Goal: Communication & Community: Answer question/provide support

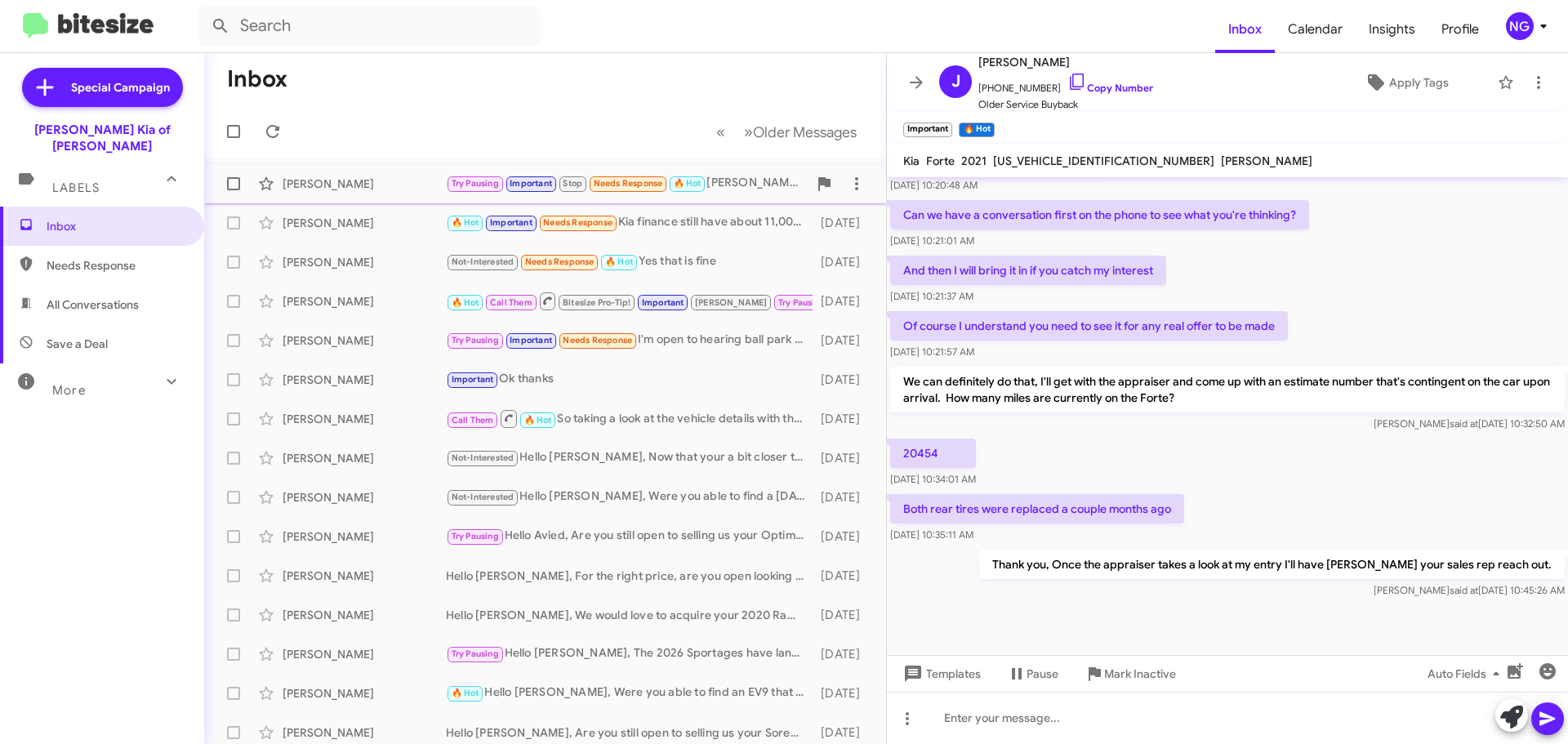
click at [767, 179] on div "Try Pausing Important Stop Needs Response 🔥 Hot [PERSON_NAME] we will be at Kia…" at bounding box center [626, 183] width 361 height 19
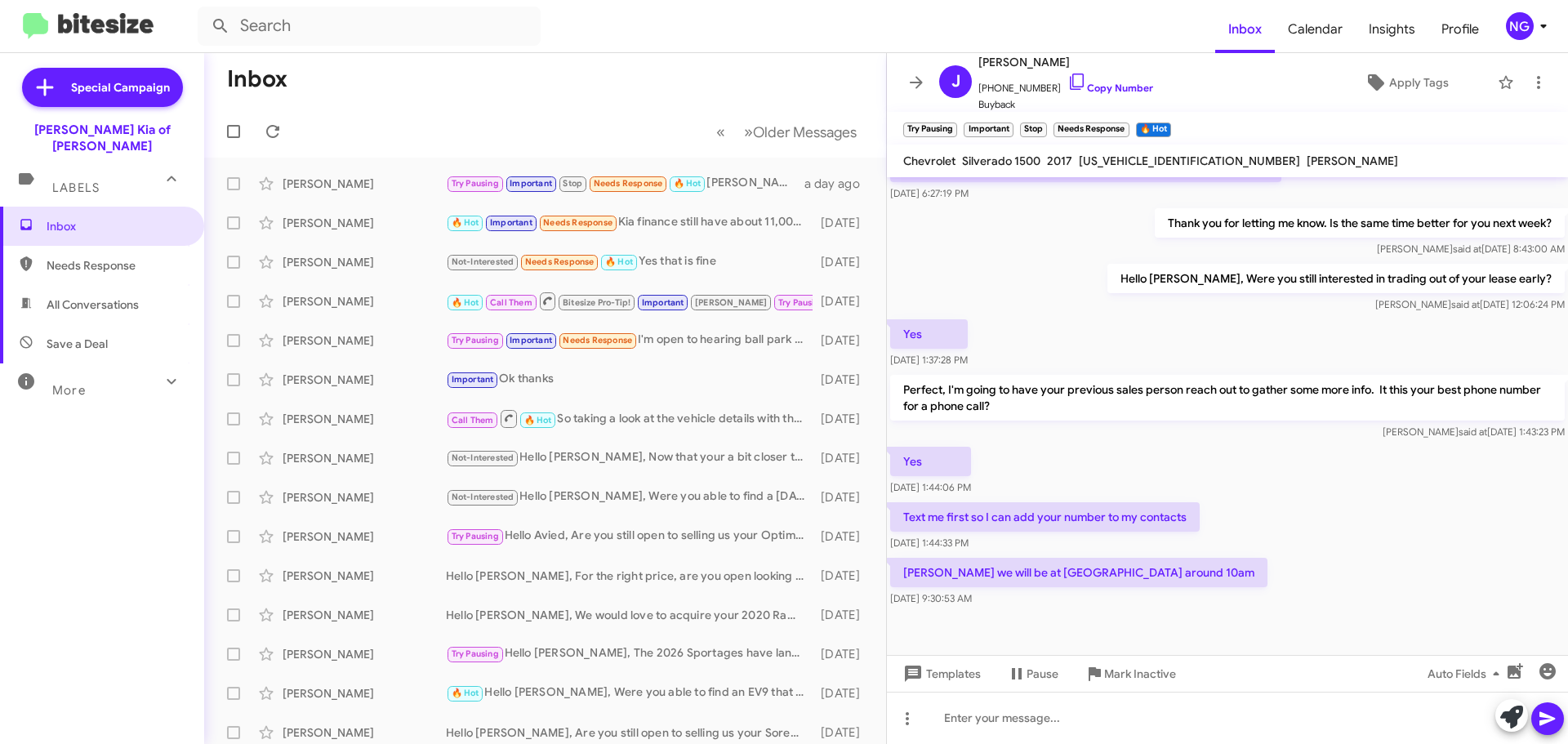
click at [1166, 377] on p "Perfect, I'm going to have your previous sales person reach out to gather some …" at bounding box center [1227, 397] width 674 height 46
click at [1166, 374] on p "Perfect, I'm going to have your previous sales person reach out to gather some …" at bounding box center [1227, 397] width 674 height 46
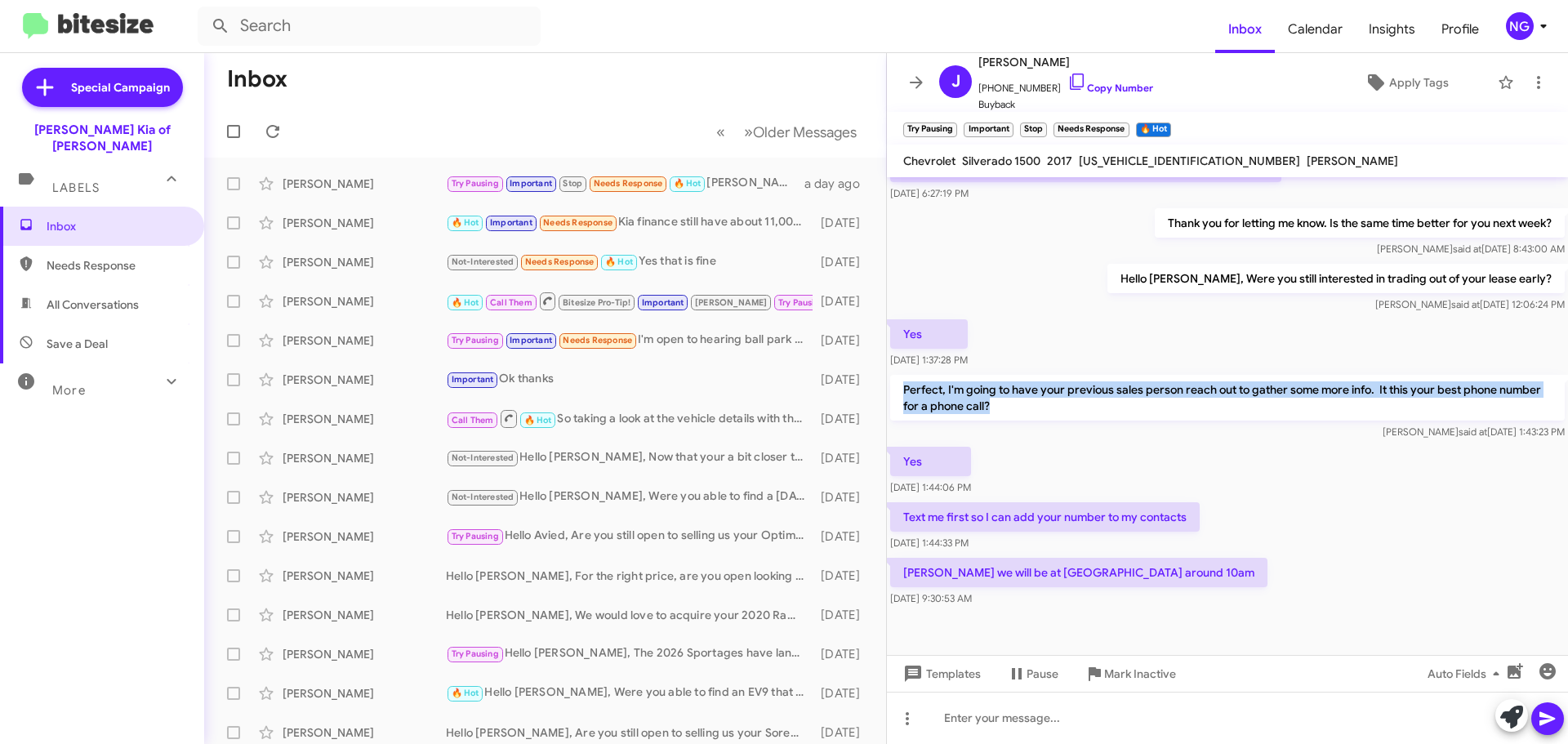
click at [1166, 374] on p "Perfect, I'm going to have your previous sales person reach out to gather some …" at bounding box center [1227, 397] width 674 height 46
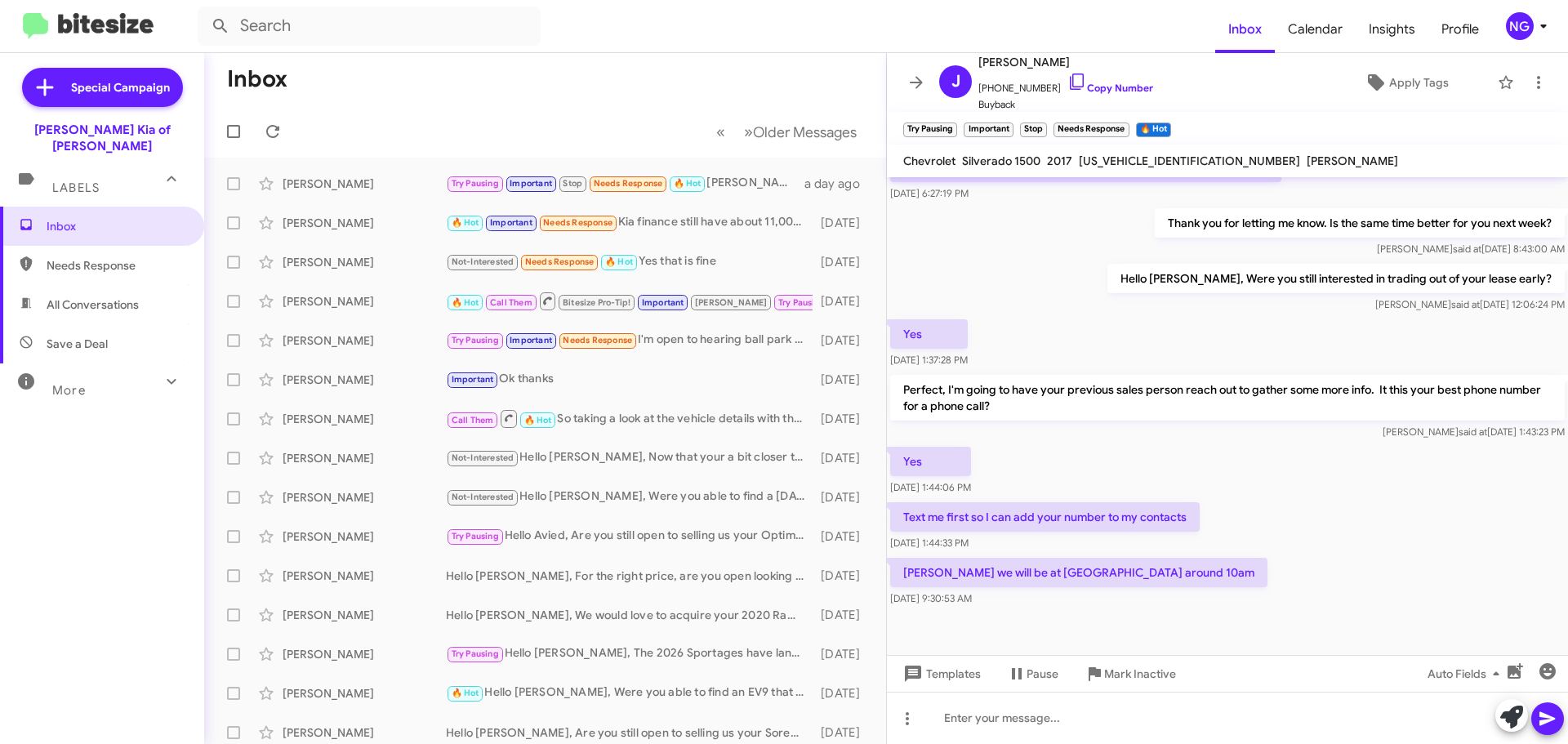
click at [1131, 461] on div "Yes [DATE] 1:44:06 PM" at bounding box center [1226, 471] width 681 height 55
click at [1211, 378] on p "Perfect, I'm going to have your previous sales person reach out to gather some …" at bounding box center [1227, 397] width 674 height 46
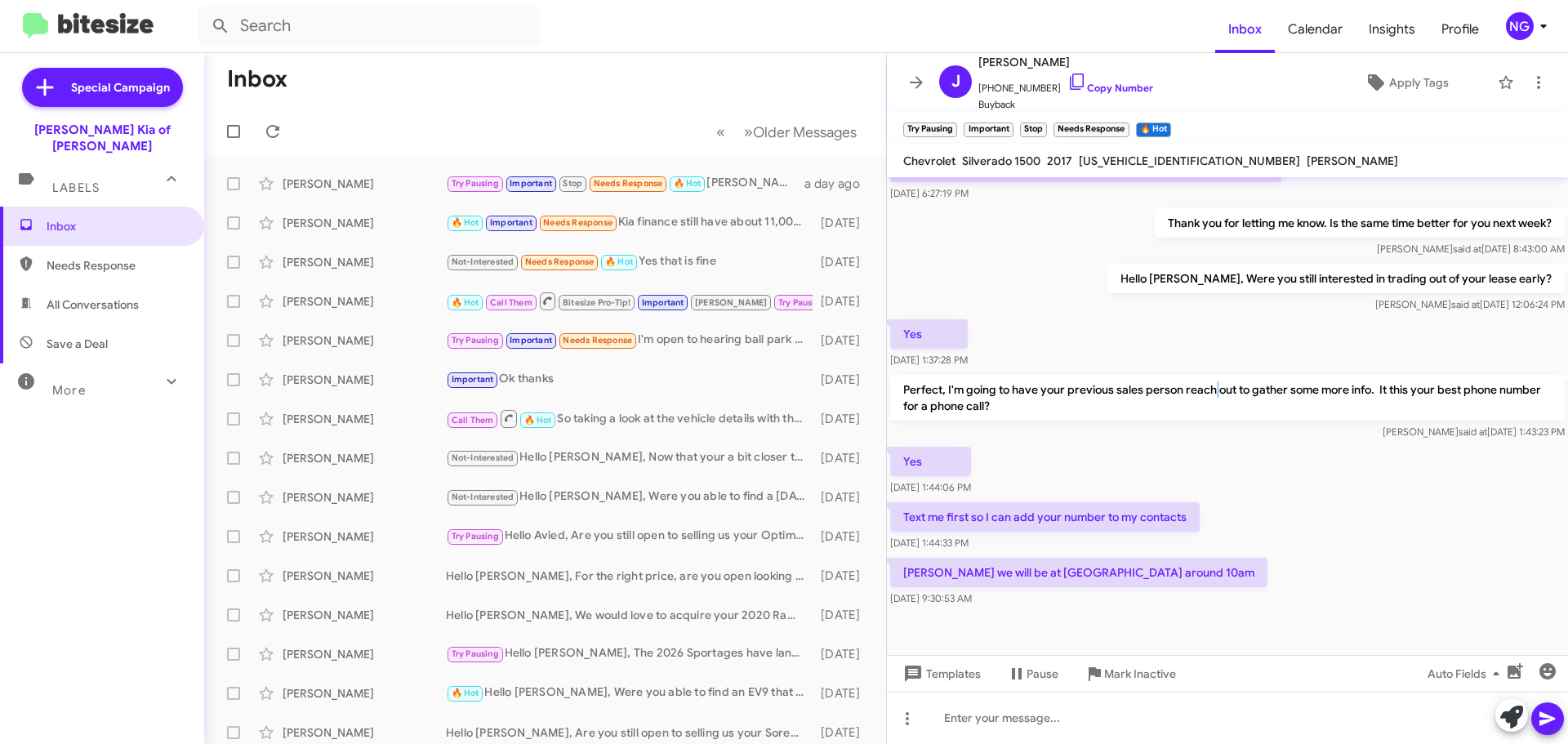
click at [1211, 378] on p "Perfect, I'm going to have your previous sales person reach out to gather some …" at bounding box center [1227, 397] width 674 height 46
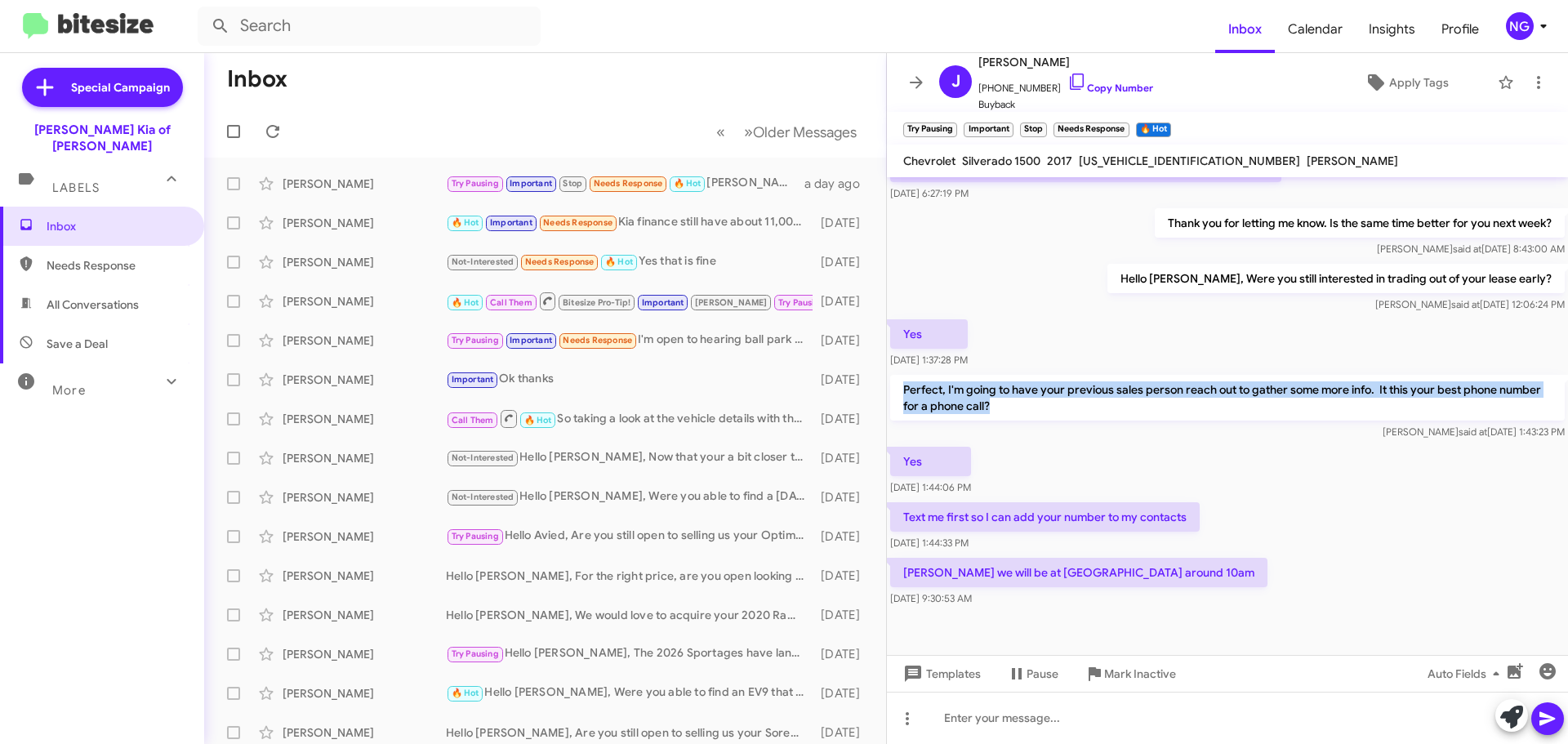
click at [1211, 378] on p "Perfect, I'm going to have your previous sales person reach out to gather some …" at bounding box center [1227, 397] width 674 height 46
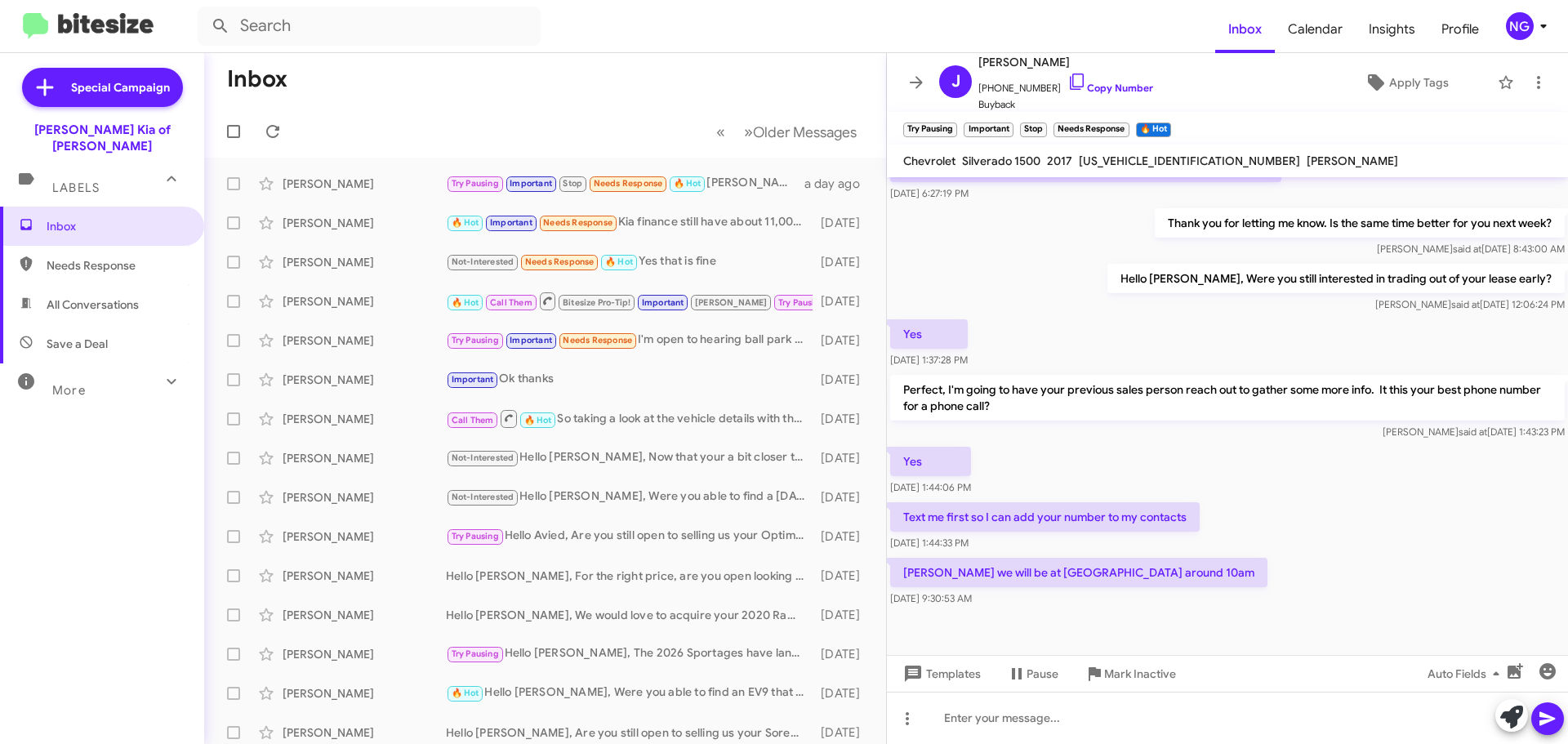
click at [1174, 444] on div "Yes [DATE] 1:44:06 PM" at bounding box center [1226, 471] width 681 height 55
click at [349, 223] on div "[PERSON_NAME]" at bounding box center [364, 222] width 163 height 16
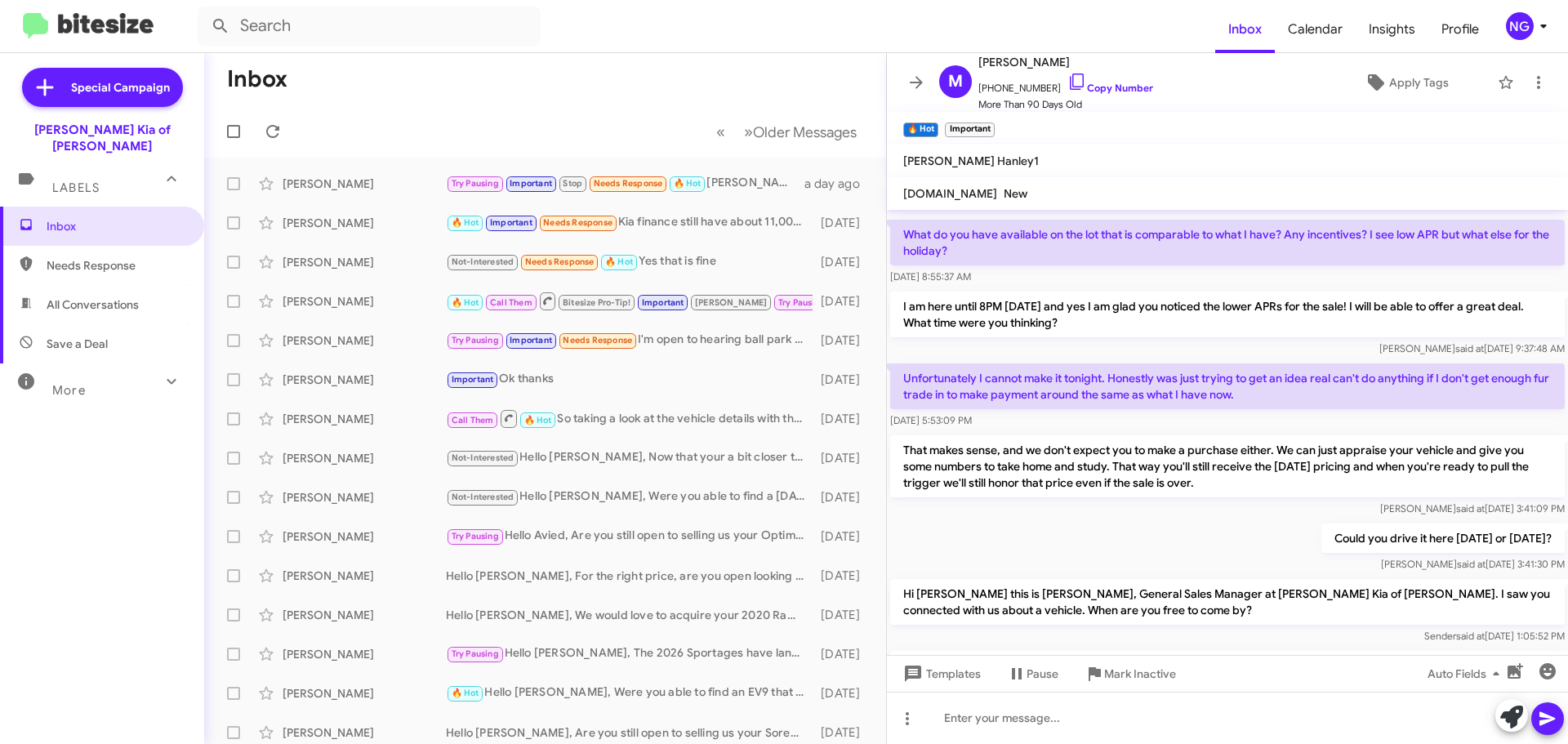
scroll to position [2402, 0]
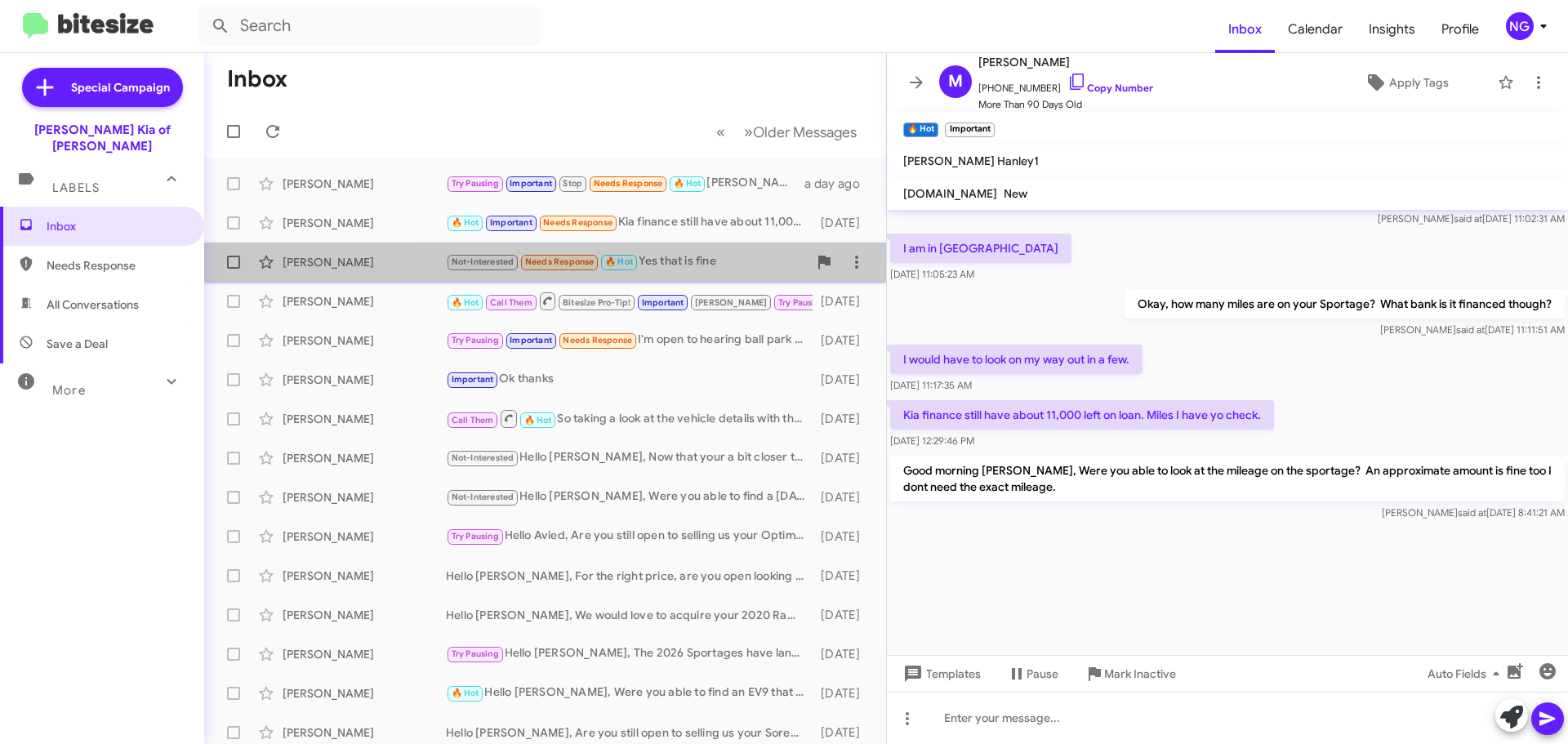
click at [698, 255] on div "Not-Interested Needs Response 🔥 Hot Yes that is fine" at bounding box center [626, 262] width 361 height 19
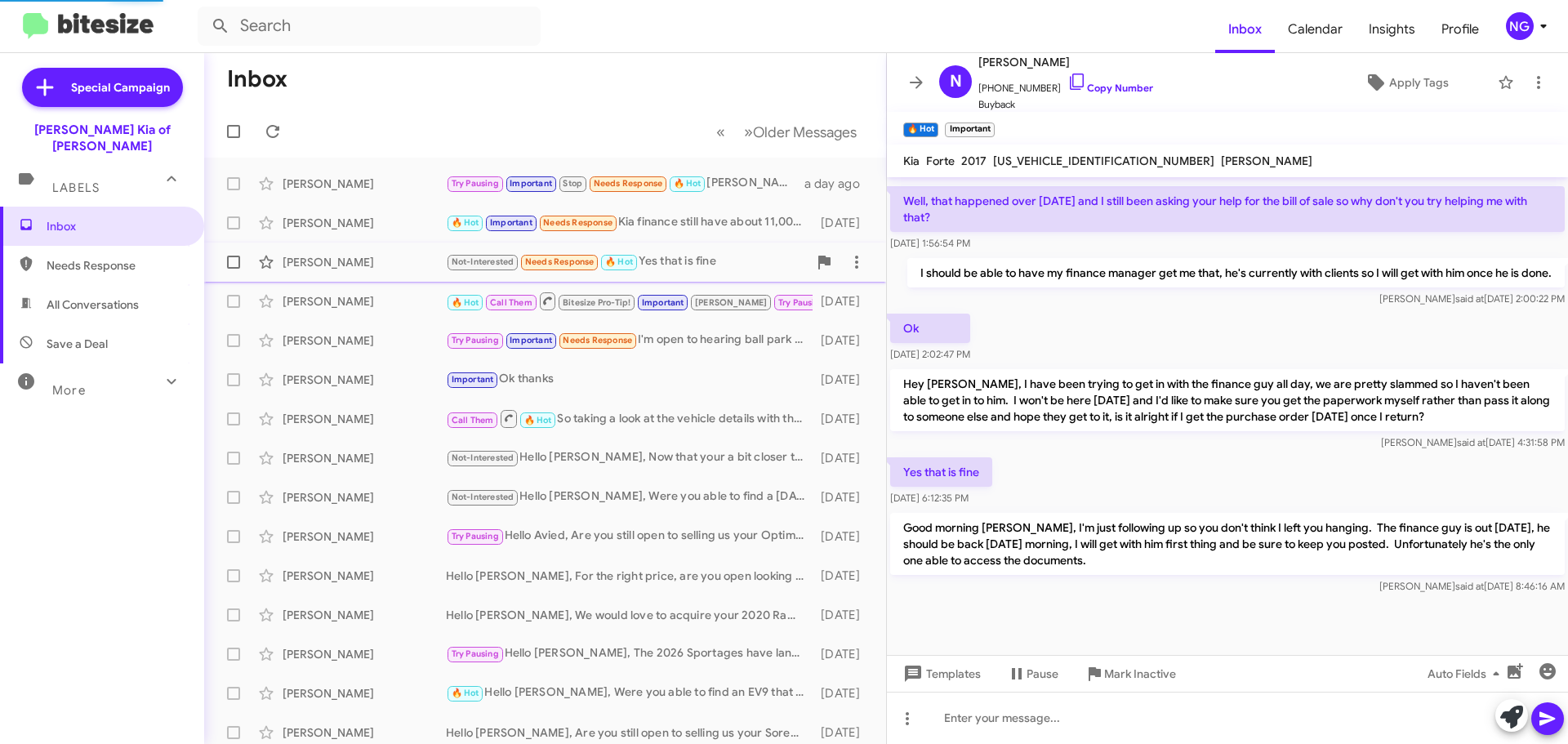
scroll to position [511, 0]
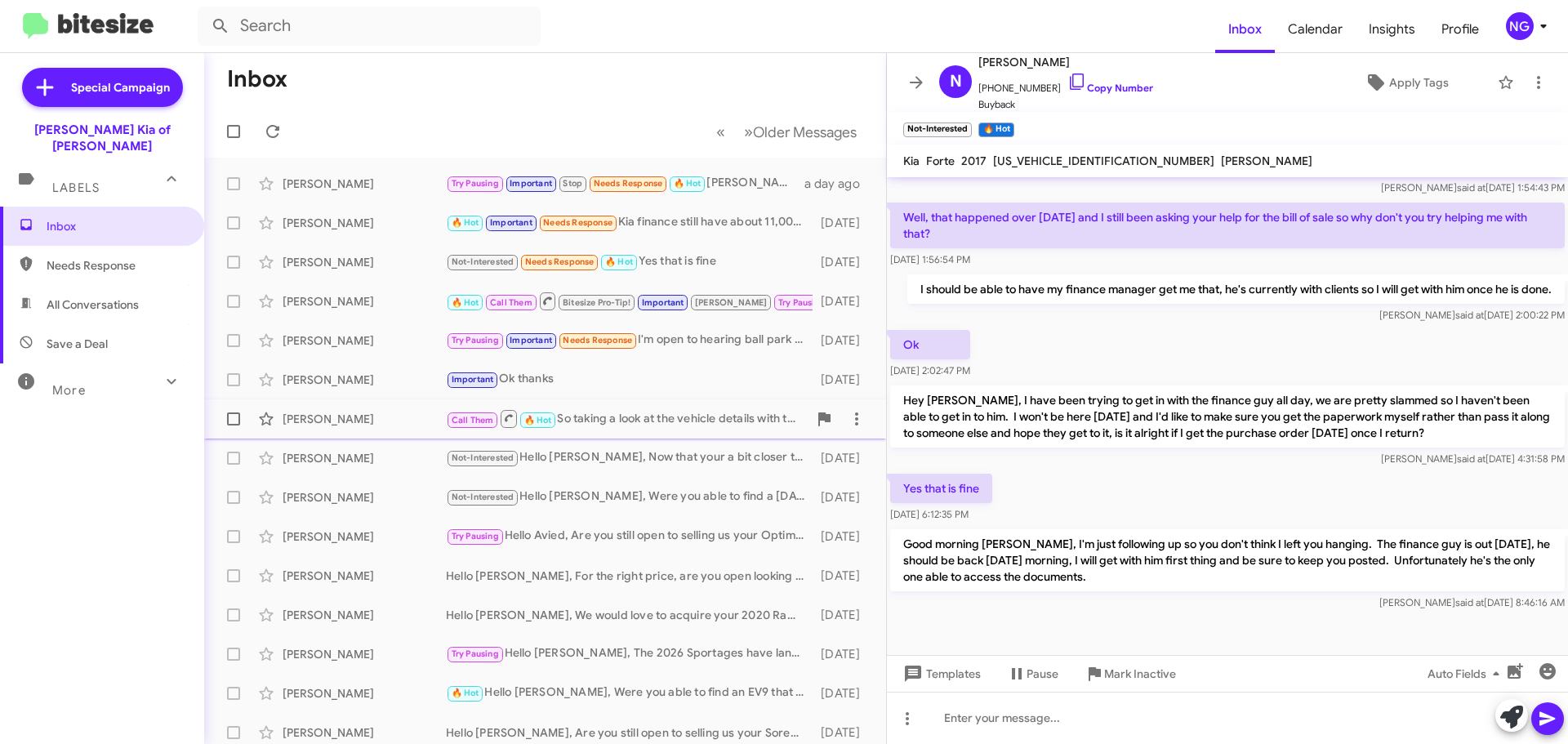
click at [619, 405] on div "[PERSON_NAME] Call Them 🔥 Hot So taking a look at the vehicle details with the …" at bounding box center [545, 418] width 655 height 33
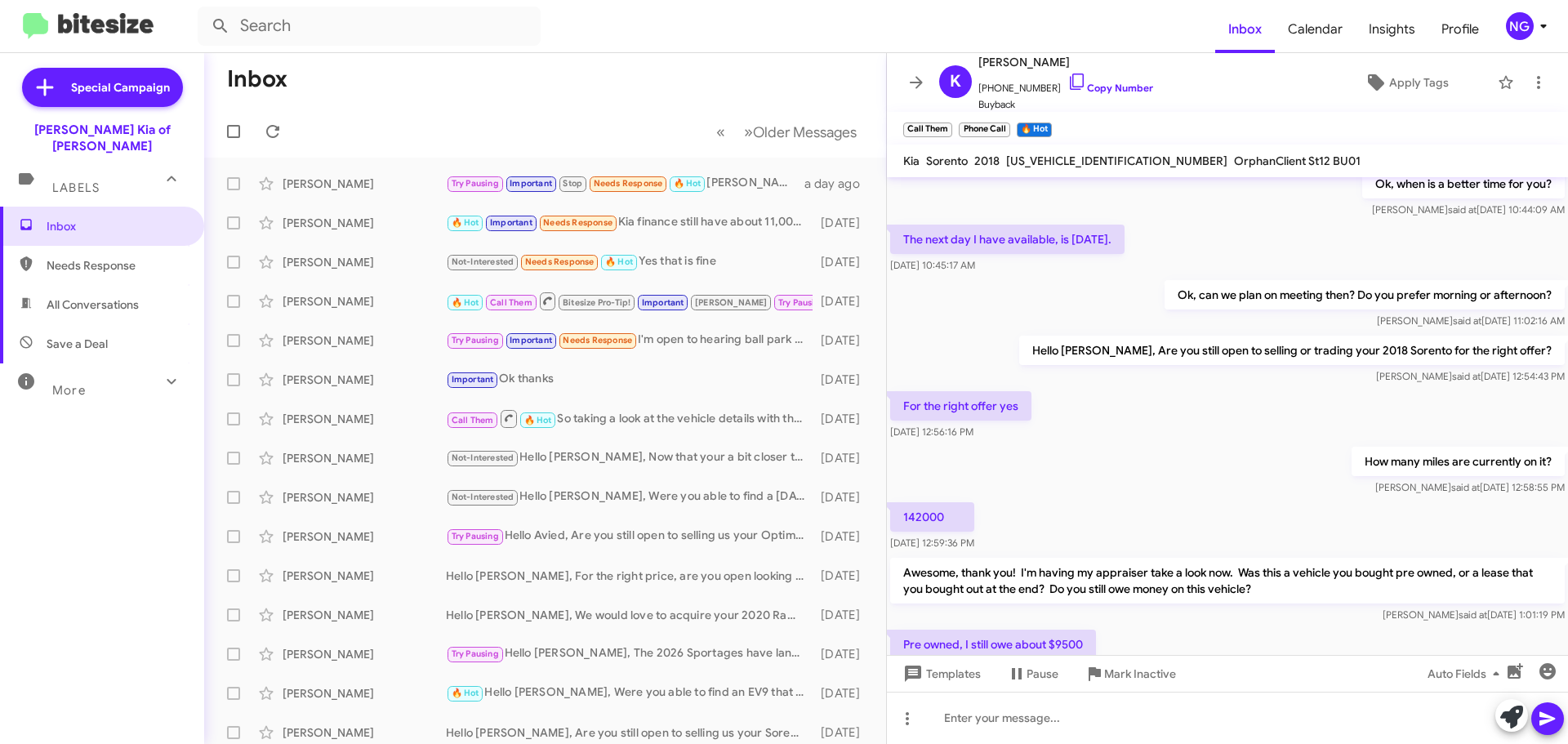
scroll to position [821, 0]
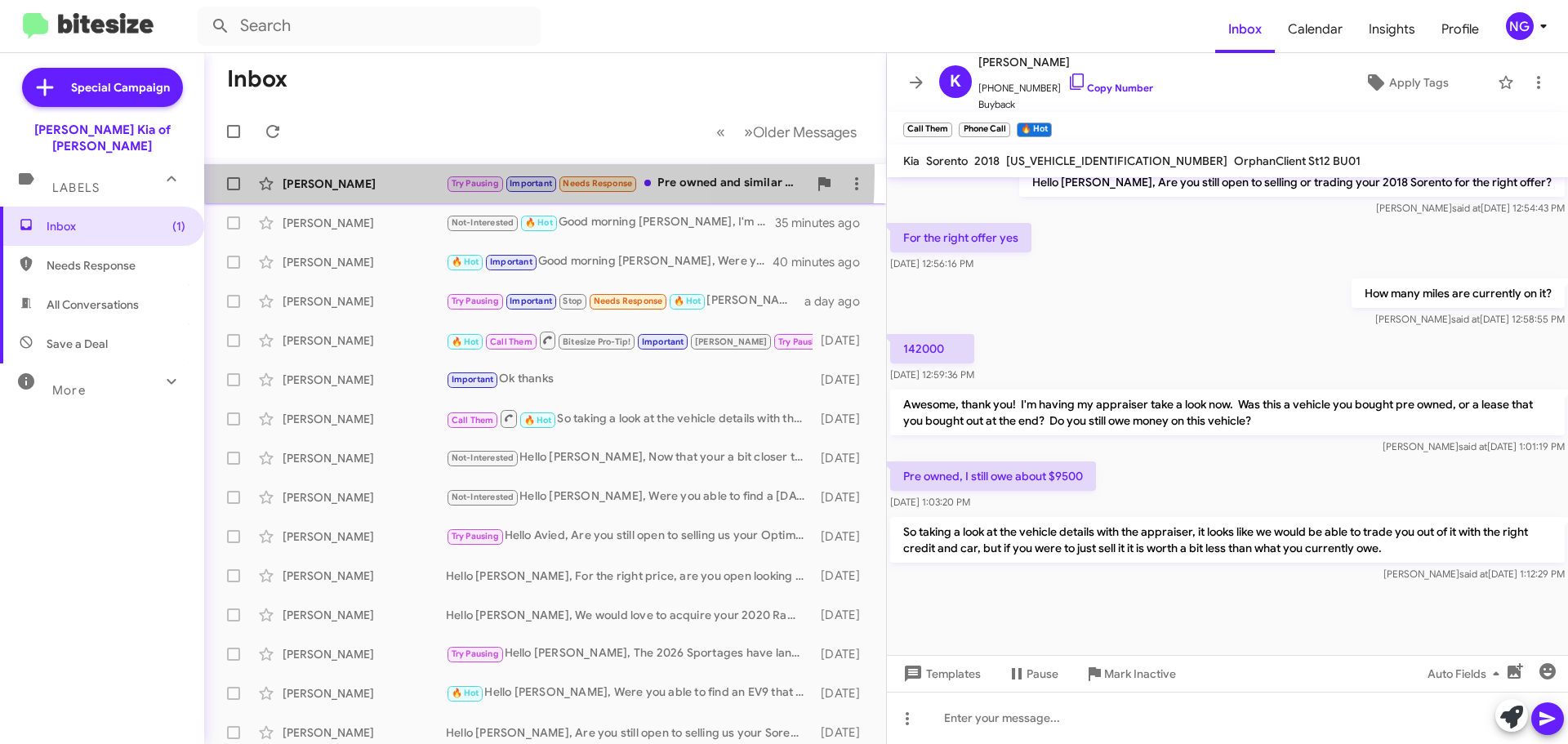
click at [377, 172] on div "[PERSON_NAME] Try Pausing Important Needs Response Pre owned and similar and si…" at bounding box center [545, 183] width 655 height 33
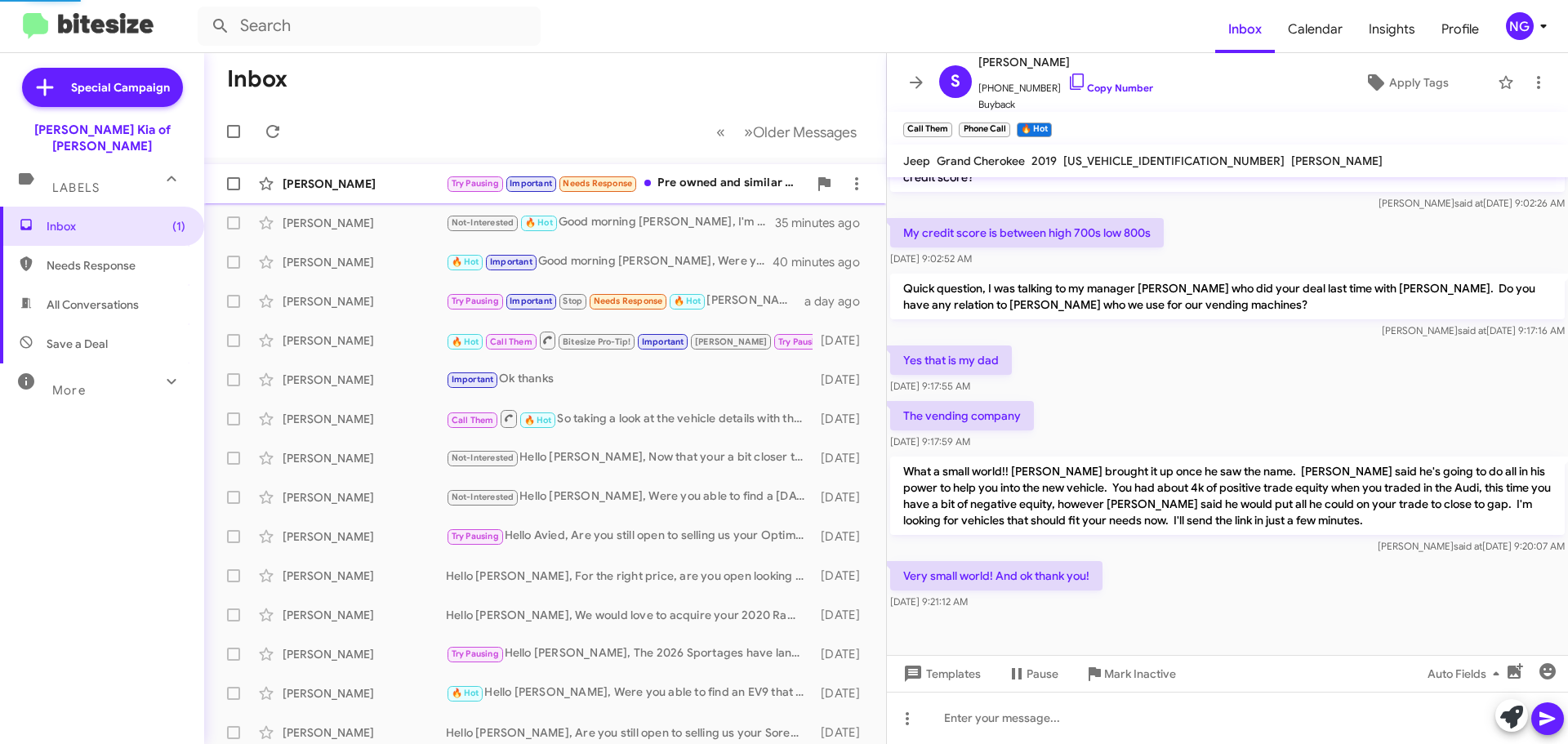
scroll to position [878, 0]
